Goal: Information Seeking & Learning: Check status

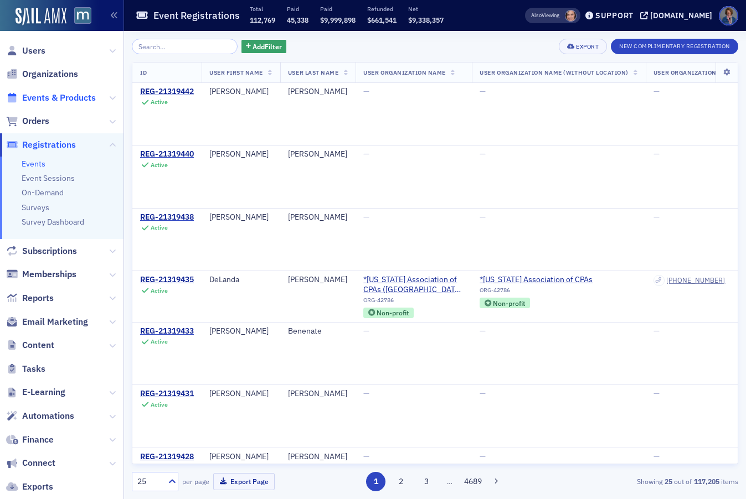
click at [44, 101] on span "Events & Products" at bounding box center [59, 98] width 74 height 12
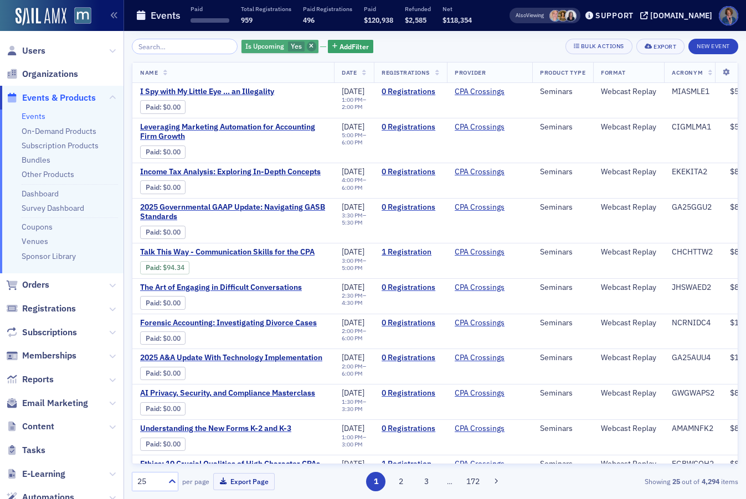
click at [309, 48] on icon "button" at bounding box center [311, 47] width 4 height 6
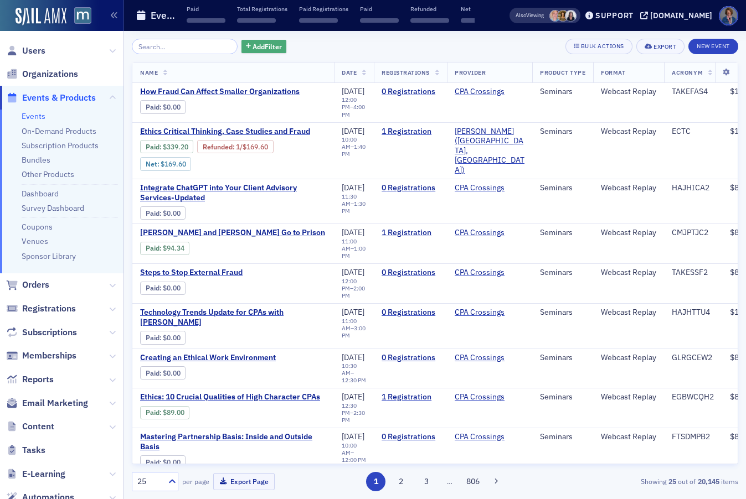
click at [252, 50] on span "Add Filter" at bounding box center [266, 47] width 29 height 10
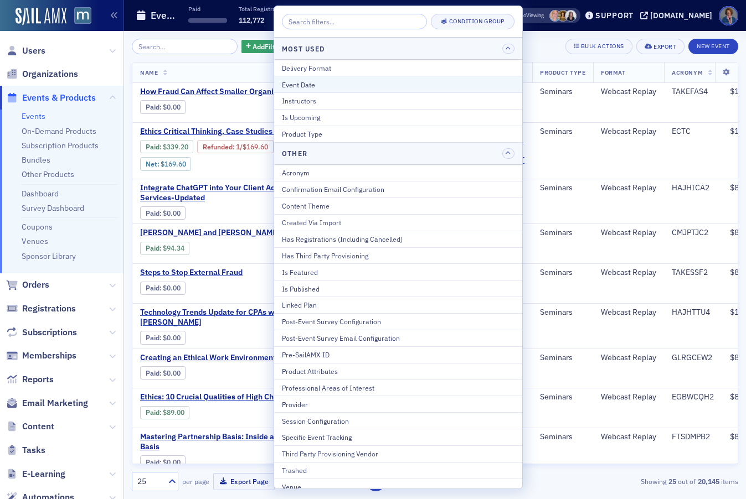
click at [297, 86] on div "Event Date" at bounding box center [398, 85] width 232 height 10
select select "8"
select select "2025"
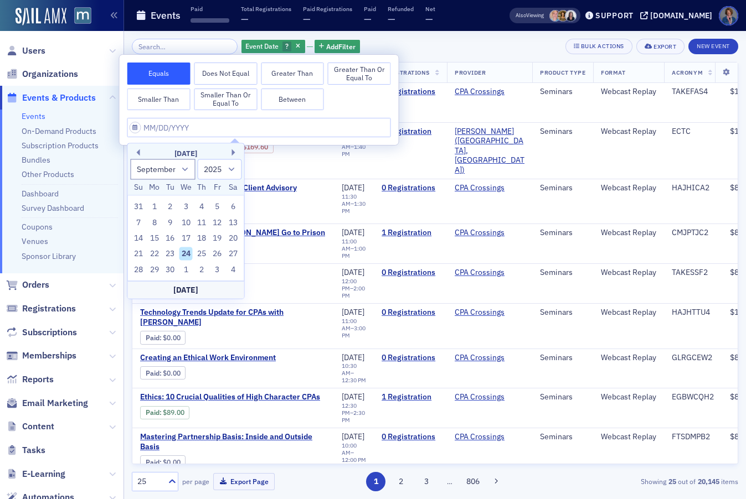
click at [184, 254] on div "24" at bounding box center [185, 253] width 13 height 13
type input "[DATE]"
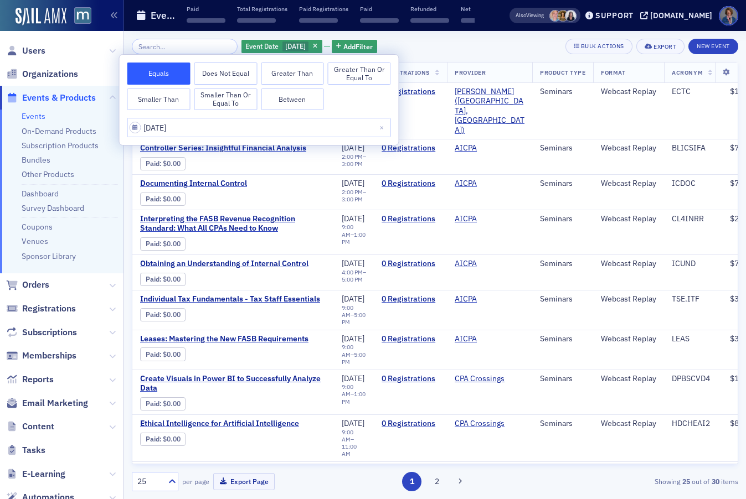
click at [445, 55] on div "Event Date [DATE] Add Filter Bulk Actions Export New Event Name Date Registrati…" at bounding box center [435, 265] width 606 height 453
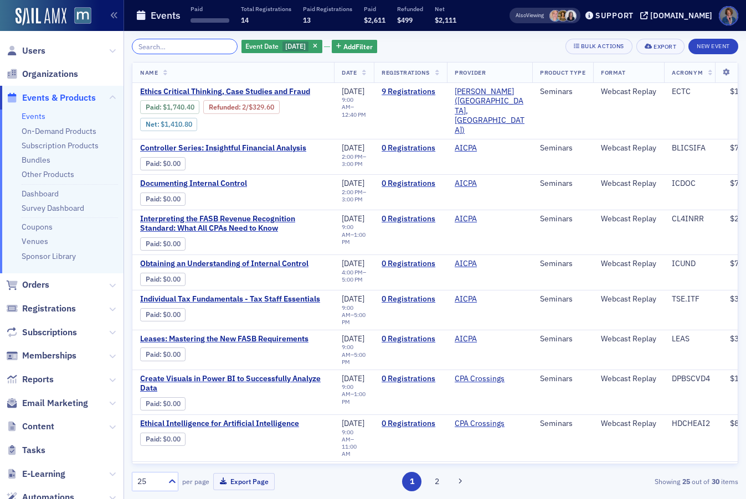
click at [173, 44] on input "search" at bounding box center [185, 46] width 106 height 15
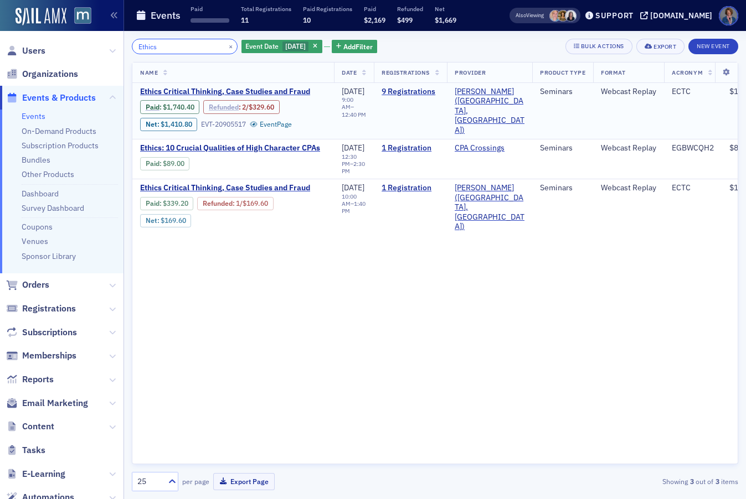
type input "Ethics"
click at [229, 108] on link "Refunded" at bounding box center [224, 107] width 30 height 8
click at [416, 90] on link "9 Registrations" at bounding box center [410, 92] width 58 height 10
